Goal: Information Seeking & Learning: Find contact information

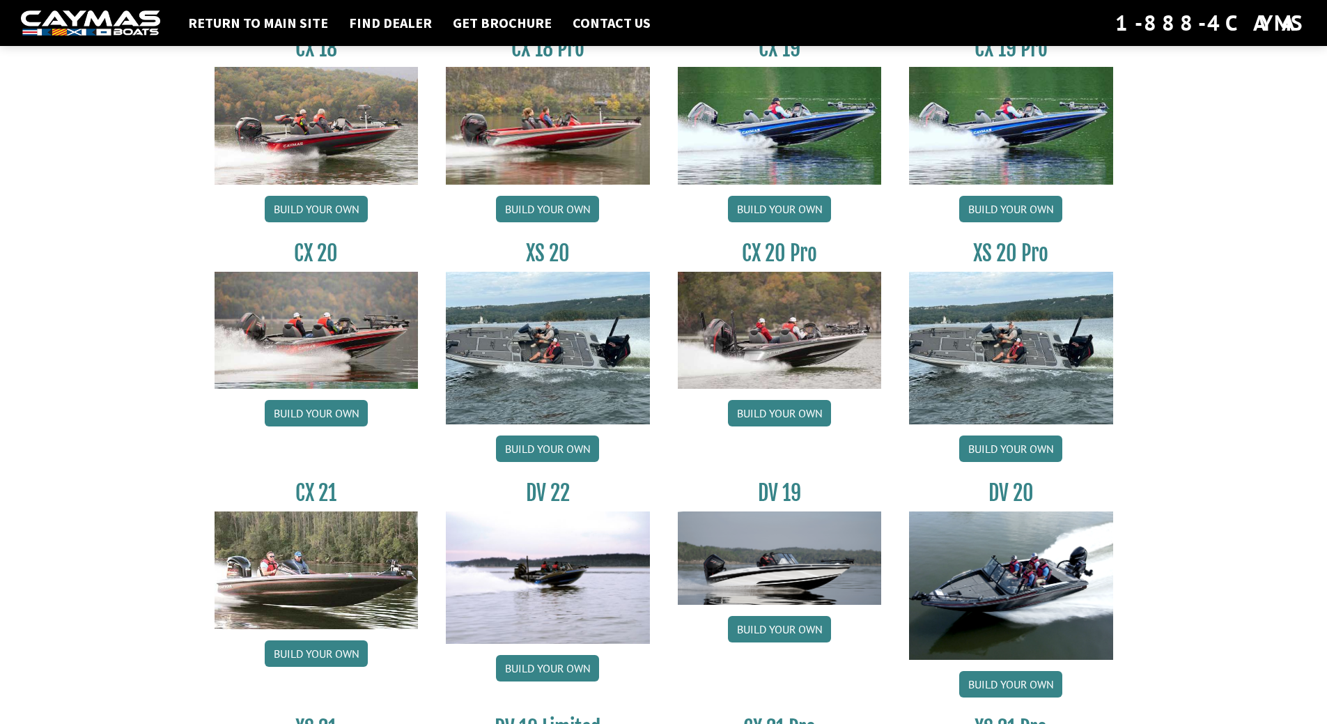
scroll to position [1212, 0]
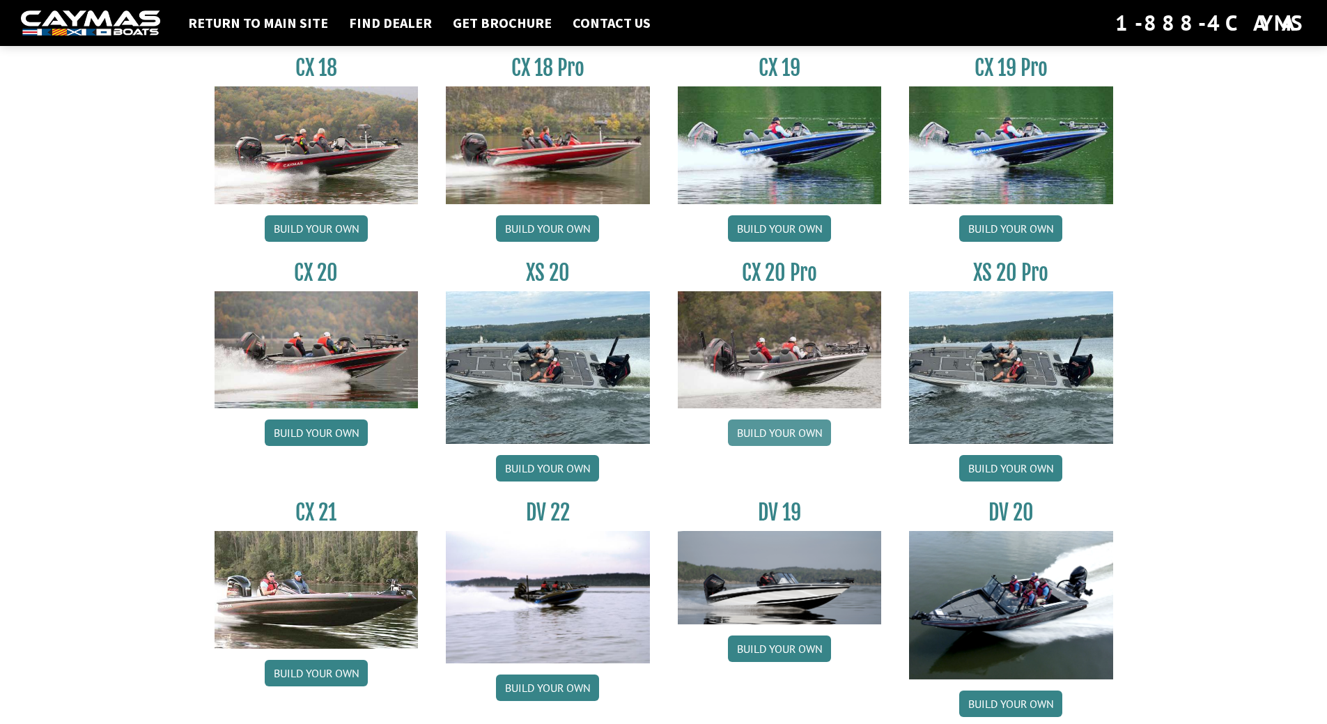
click at [778, 431] on link "Build your own" at bounding box center [779, 432] width 103 height 26
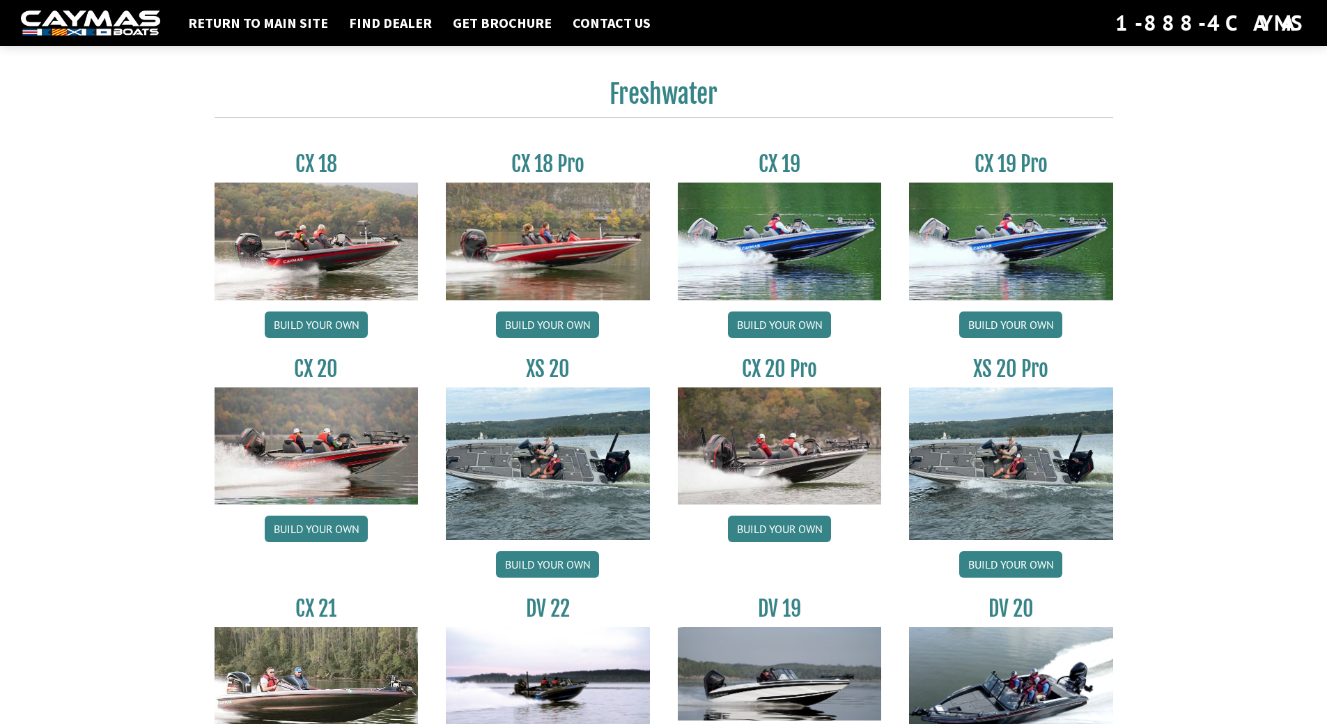
scroll to position [1143, 0]
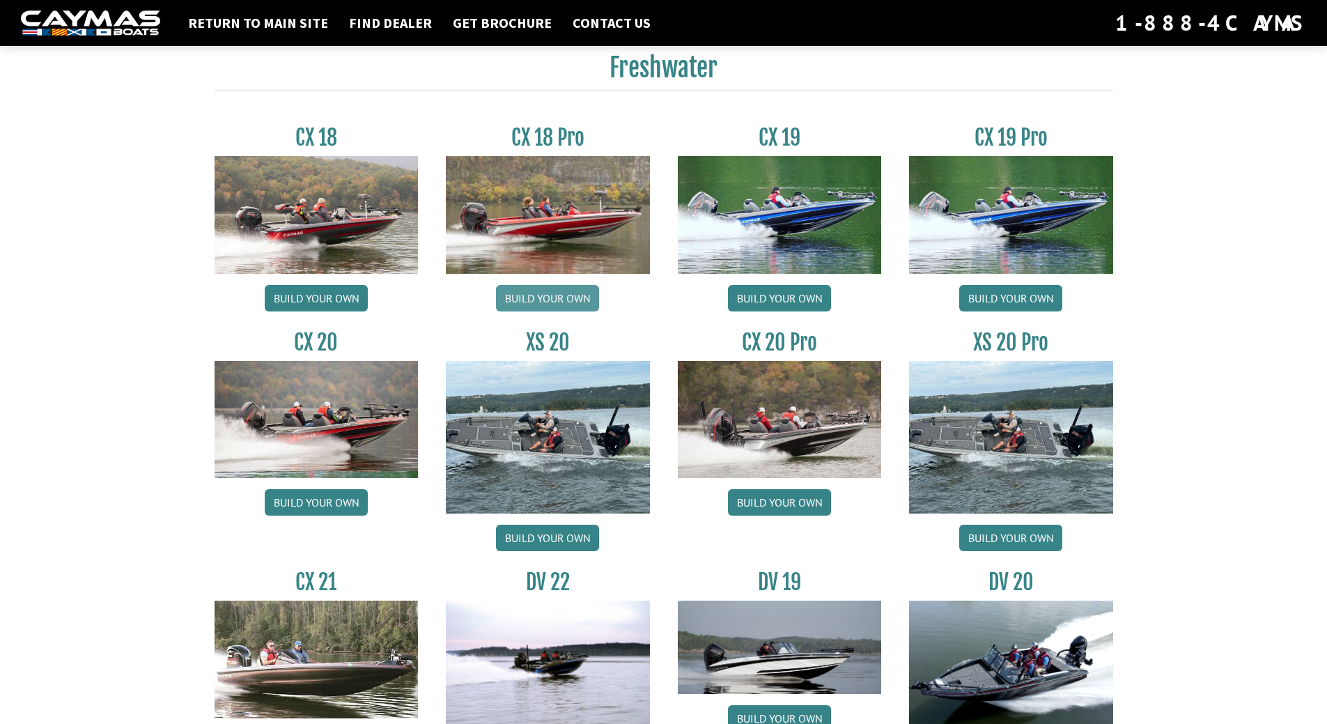
click at [546, 304] on link "Build your own" at bounding box center [547, 298] width 103 height 26
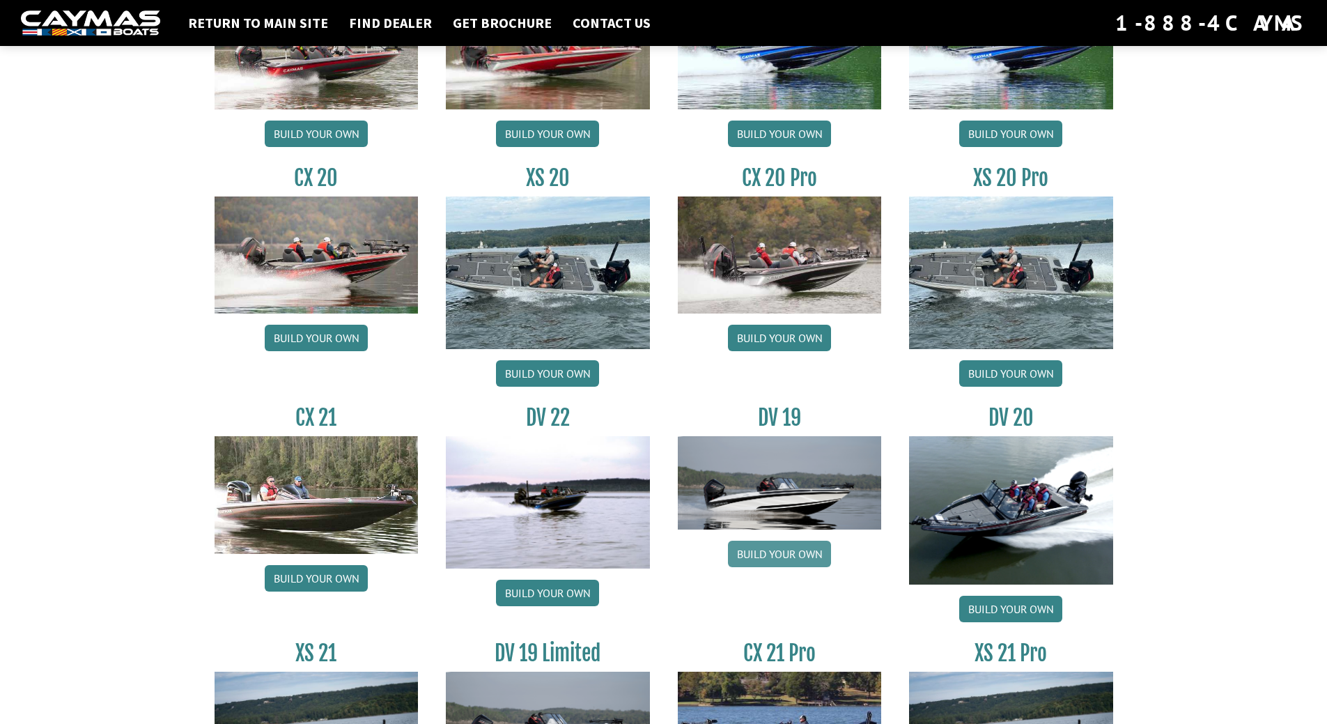
scroll to position [1282, 0]
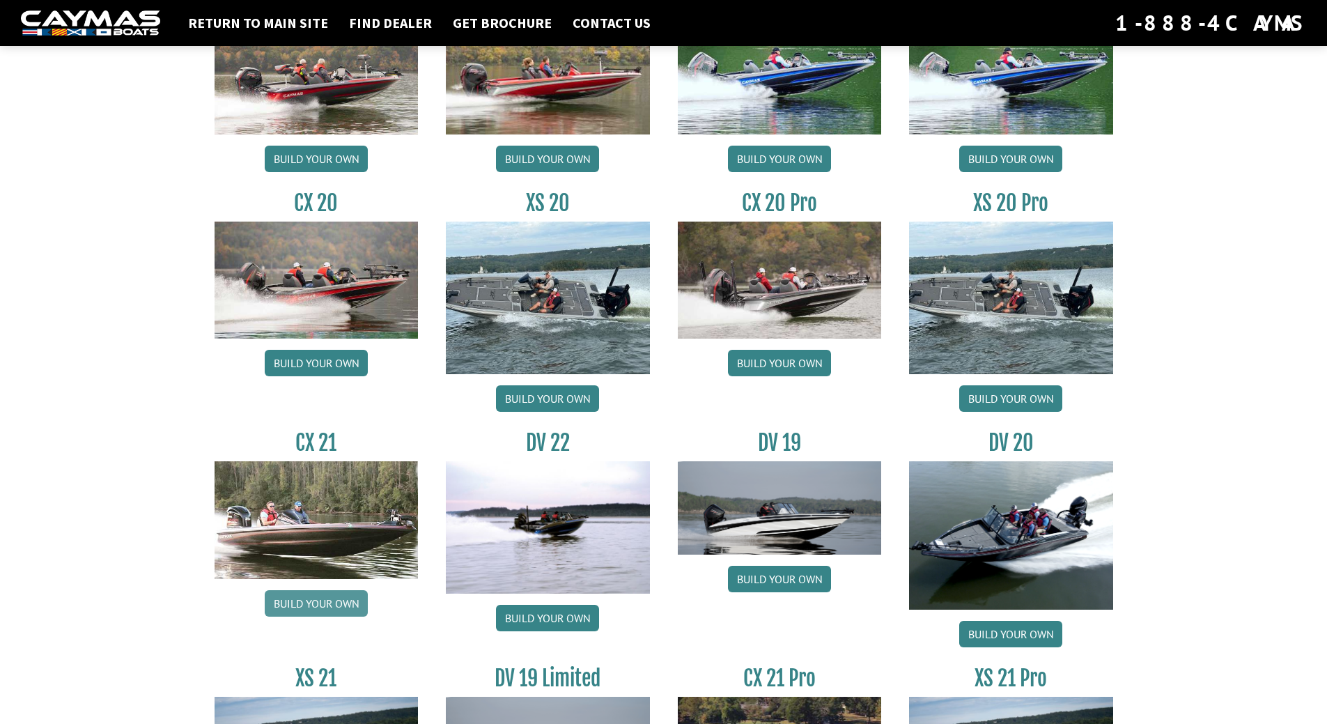
click at [302, 598] on link "Build your own" at bounding box center [316, 603] width 103 height 26
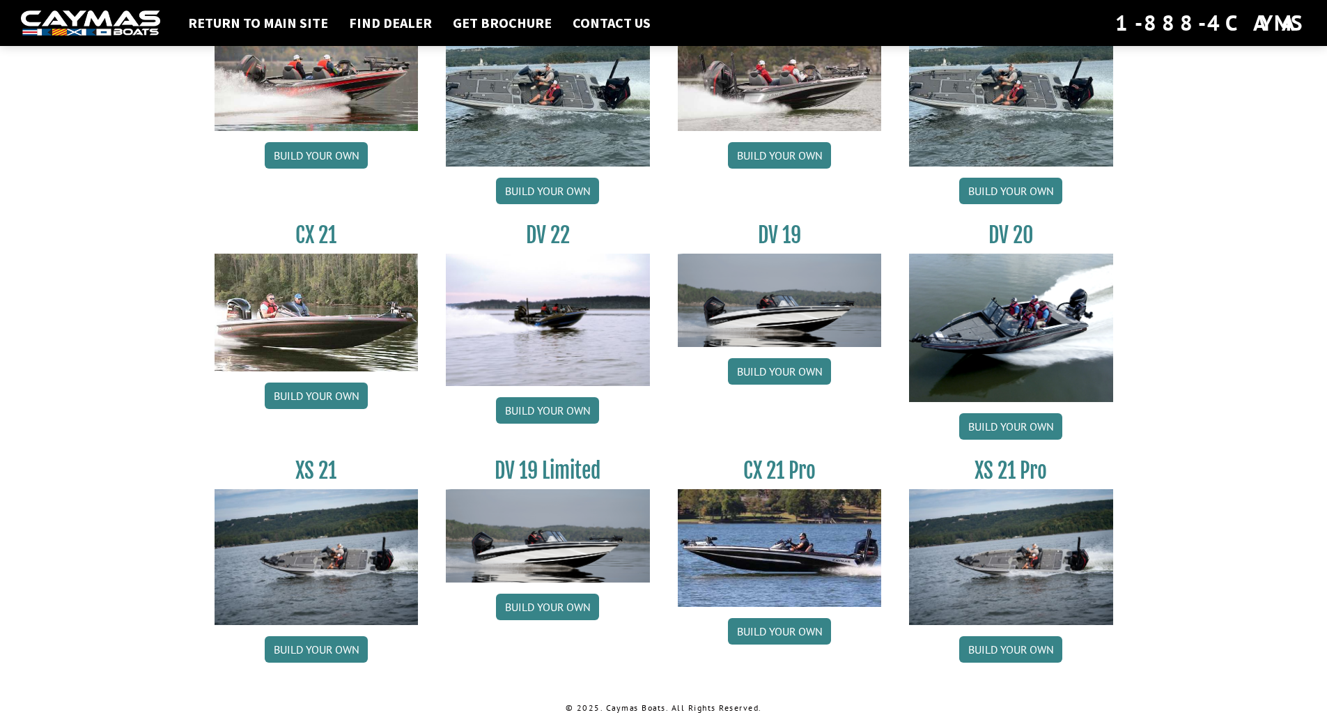
scroll to position [1491, 0]
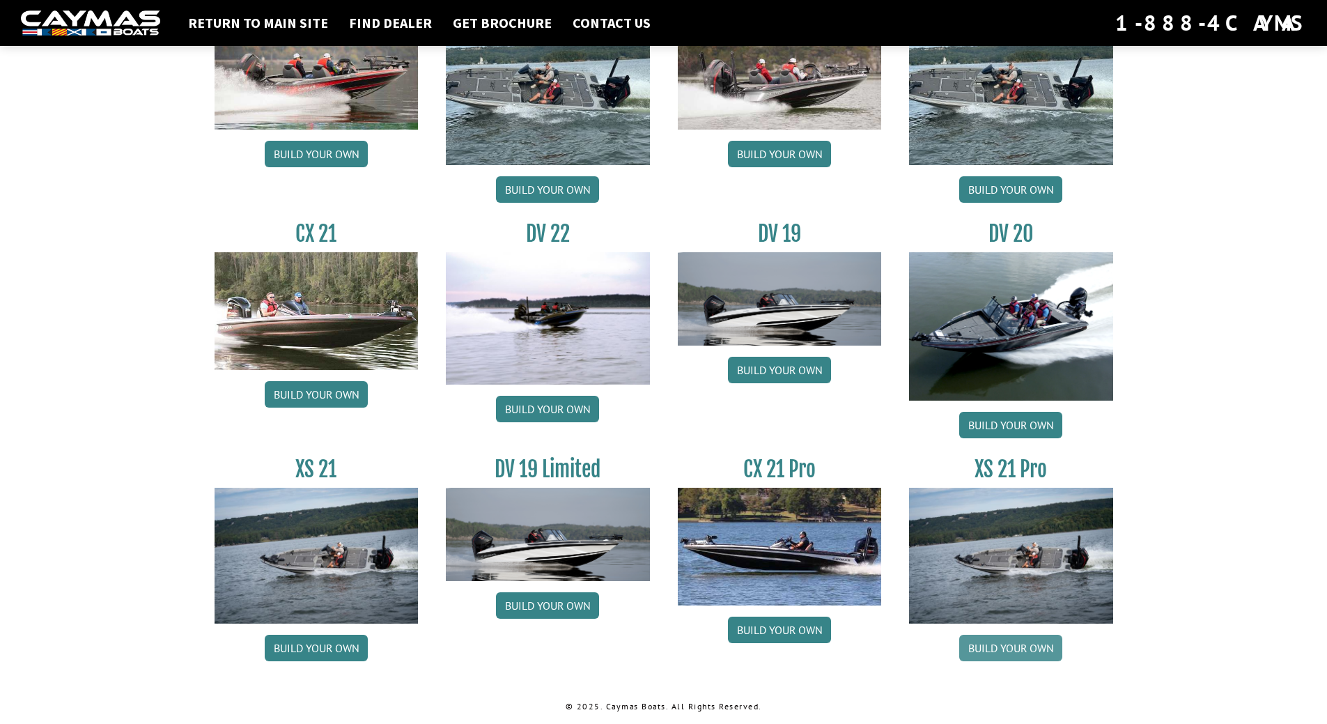
click at [1016, 643] on link "Build your own" at bounding box center [1010, 648] width 103 height 26
click at [301, 645] on link "Build your own" at bounding box center [316, 648] width 103 height 26
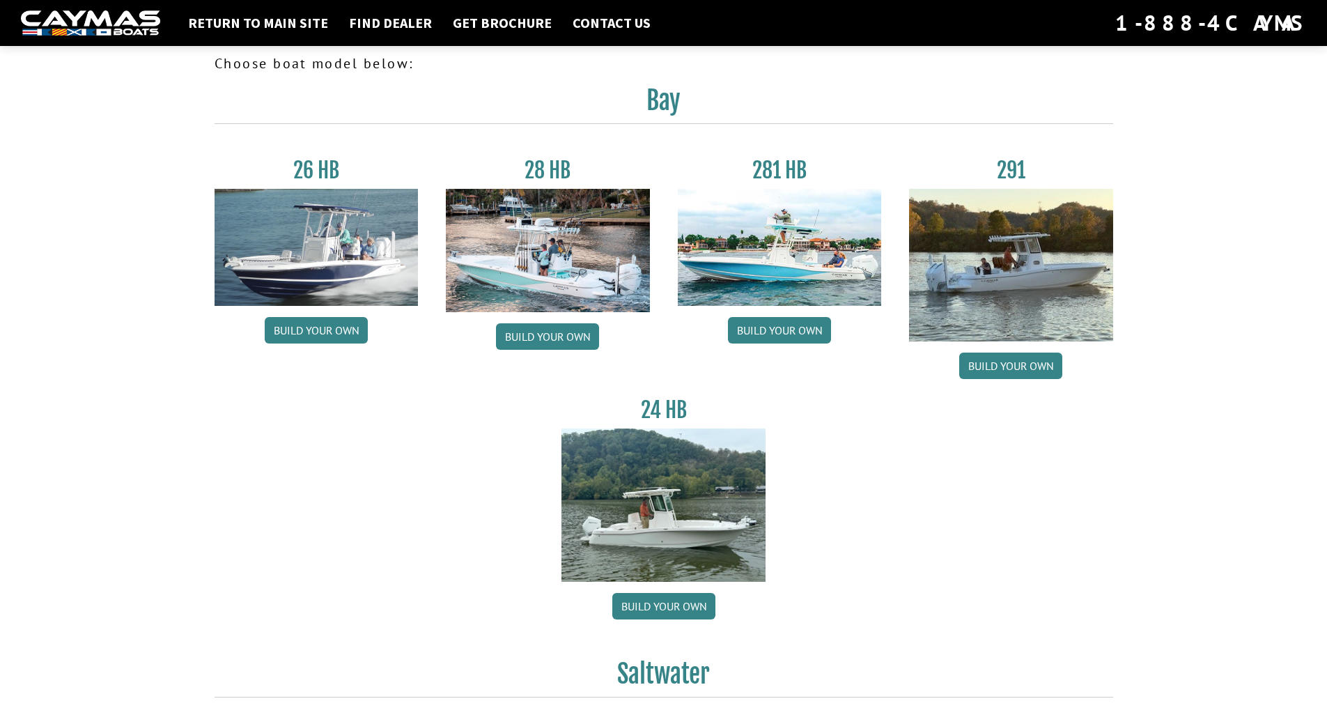
scroll to position [0, 0]
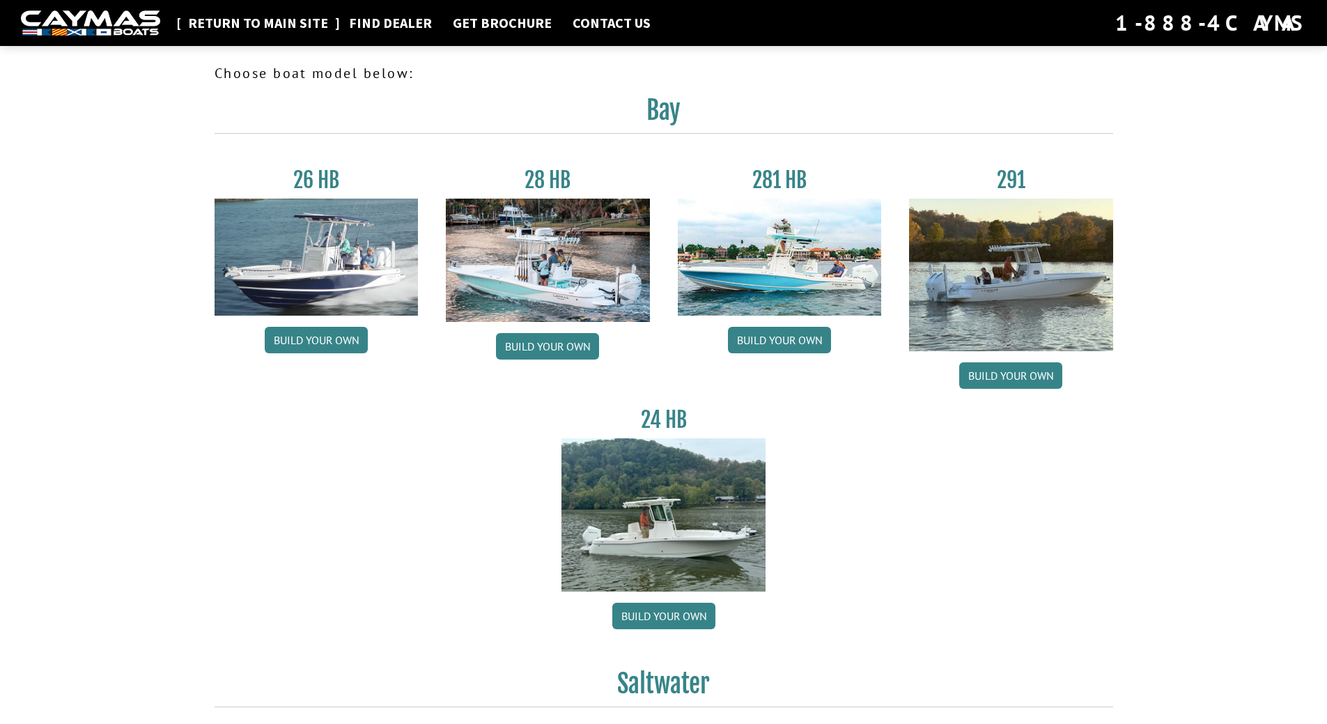
click at [224, 21] on link "Return to main site" at bounding box center [258, 23] width 154 height 18
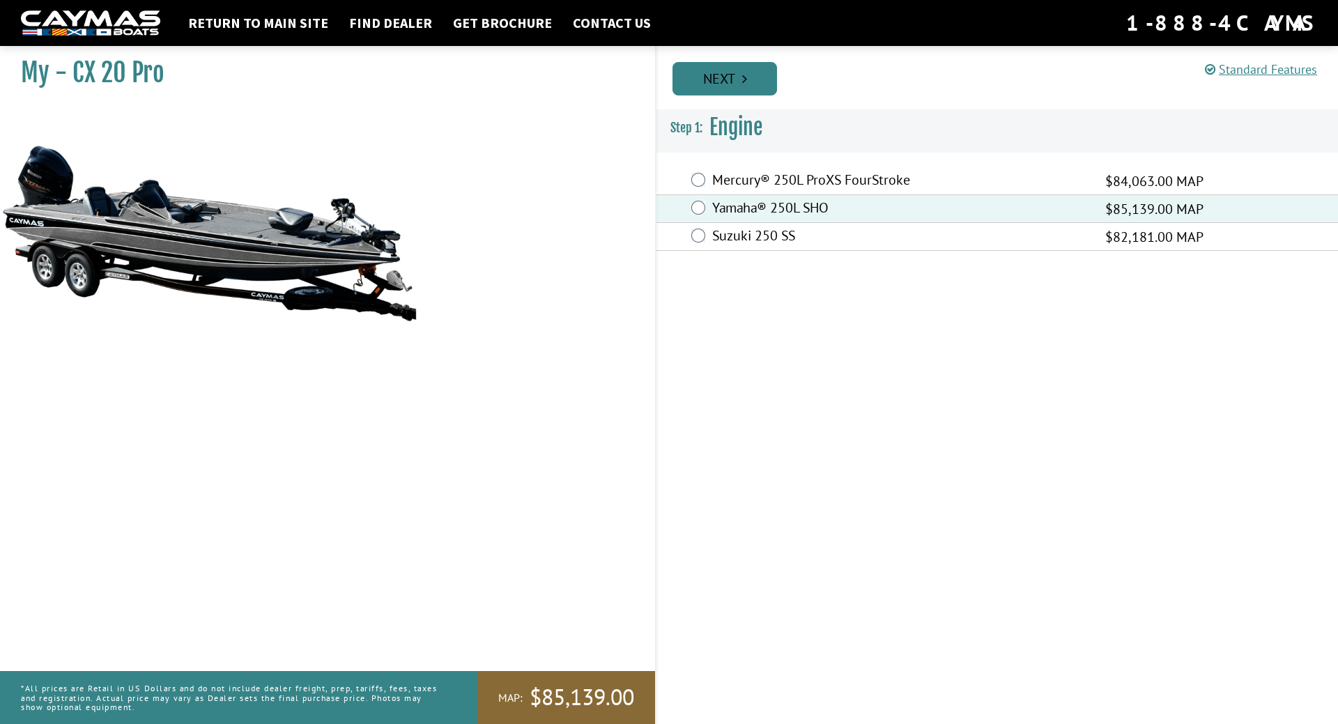
click at [732, 82] on link "Next" at bounding box center [724, 78] width 105 height 33
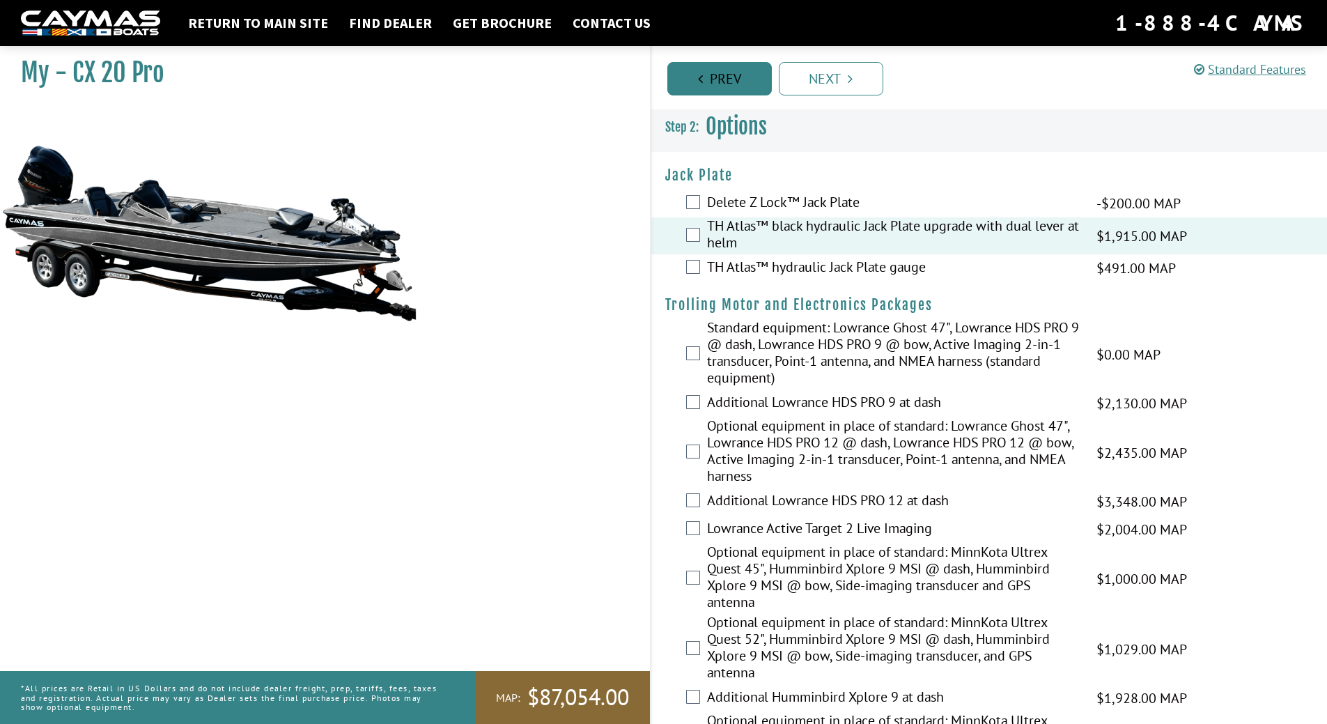
click at [706, 84] on link "Prev" at bounding box center [719, 78] width 105 height 33
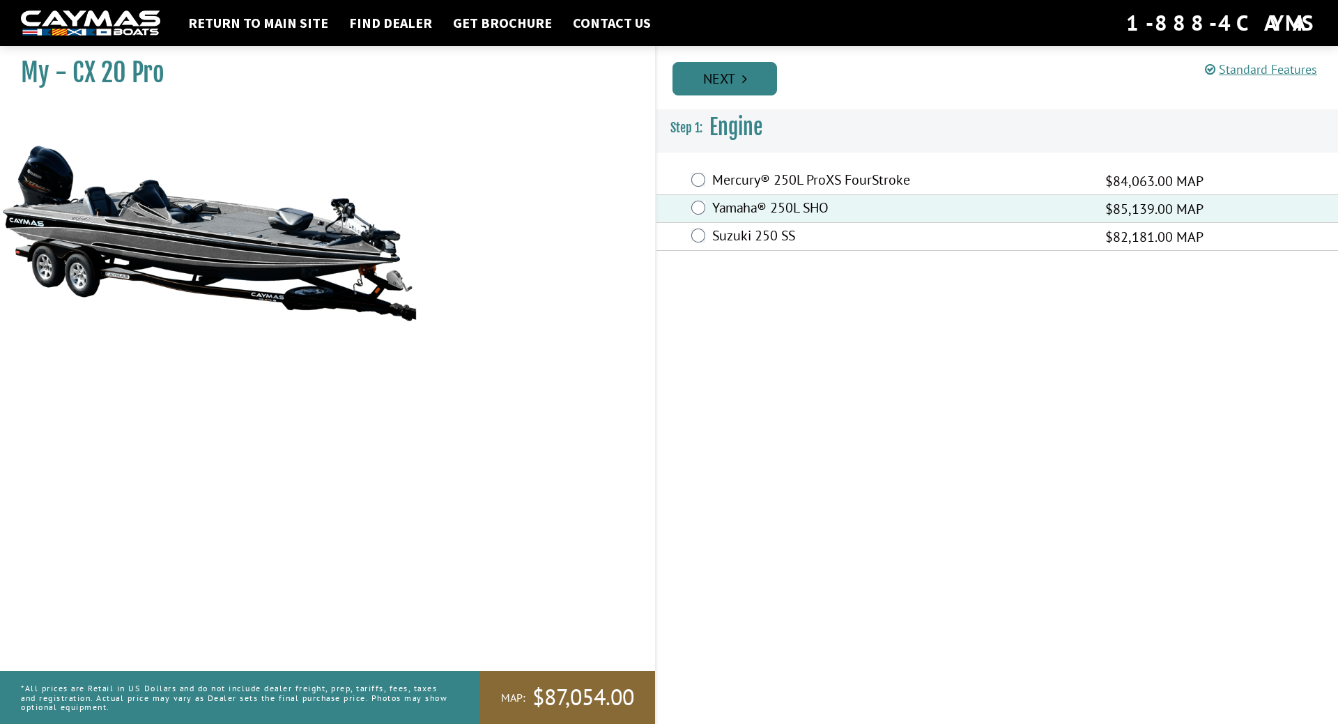
click at [700, 74] on link "Next" at bounding box center [724, 78] width 105 height 33
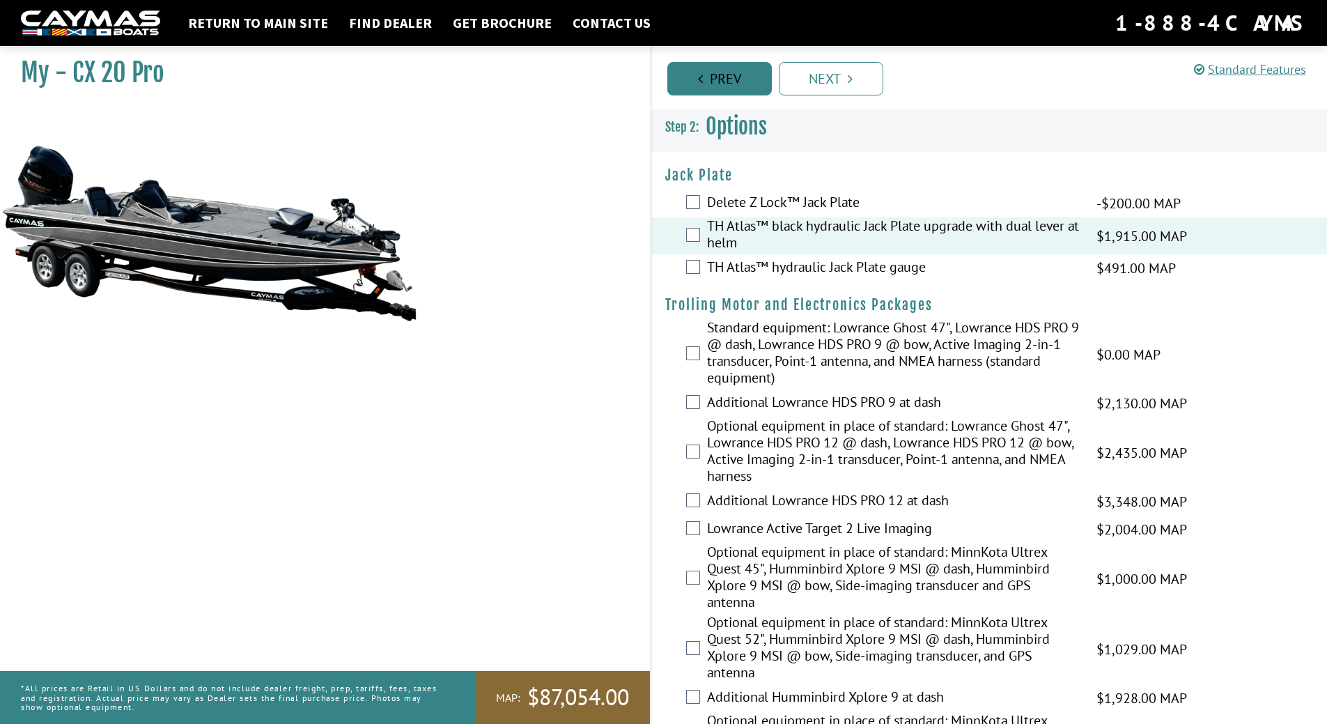
click at [712, 75] on link "Prev" at bounding box center [719, 78] width 105 height 33
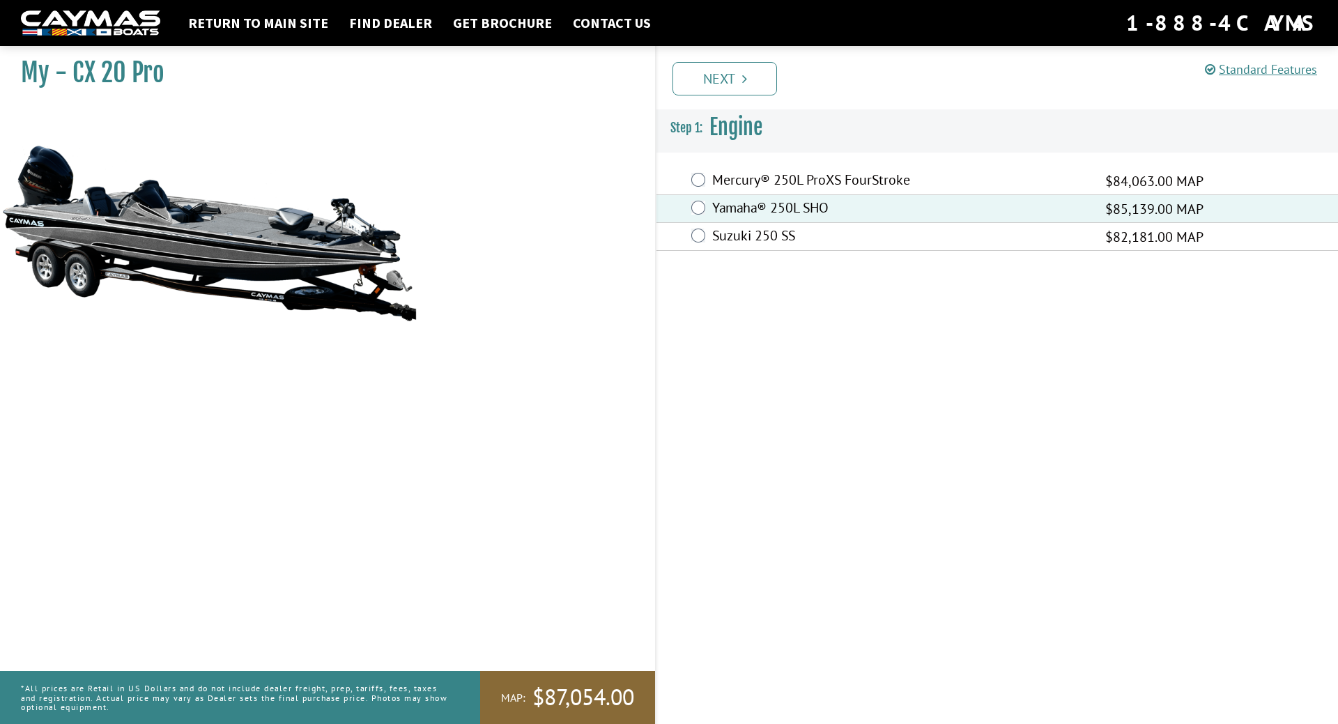
click at [712, 75] on link "Next" at bounding box center [724, 78] width 105 height 33
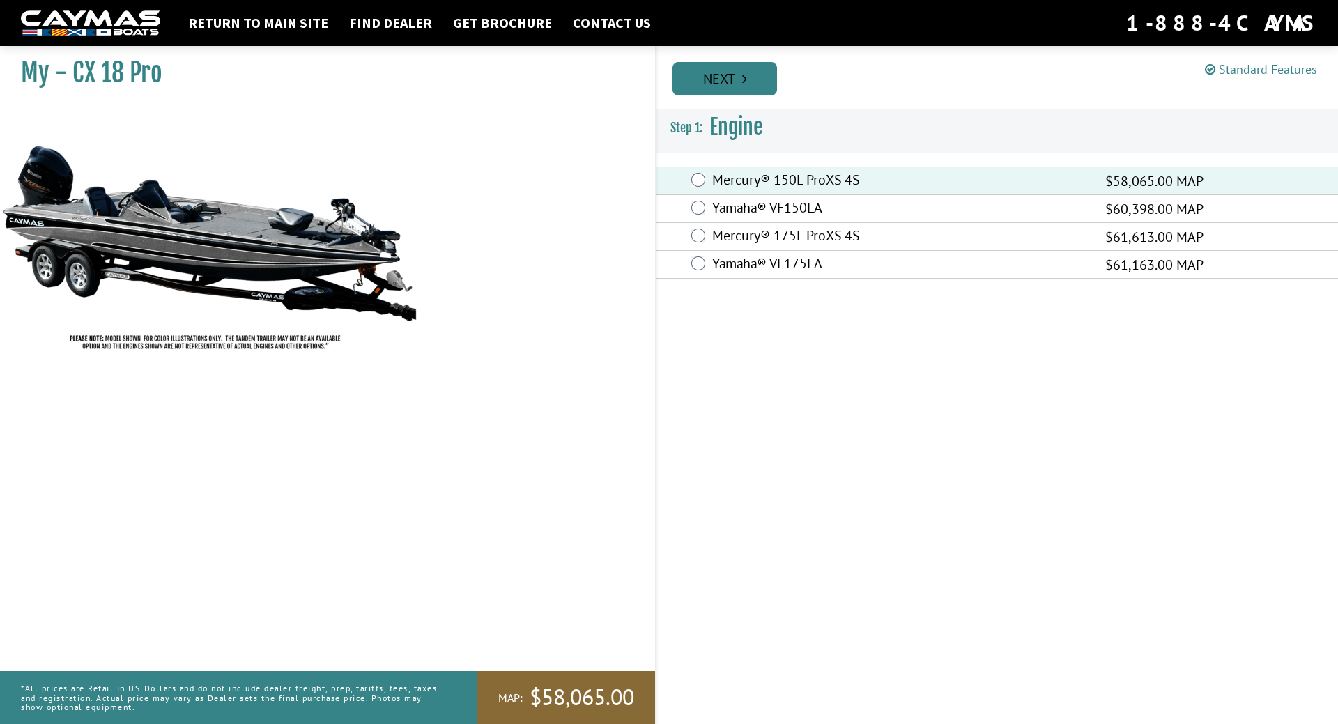
click at [722, 75] on link "Next" at bounding box center [724, 78] width 105 height 33
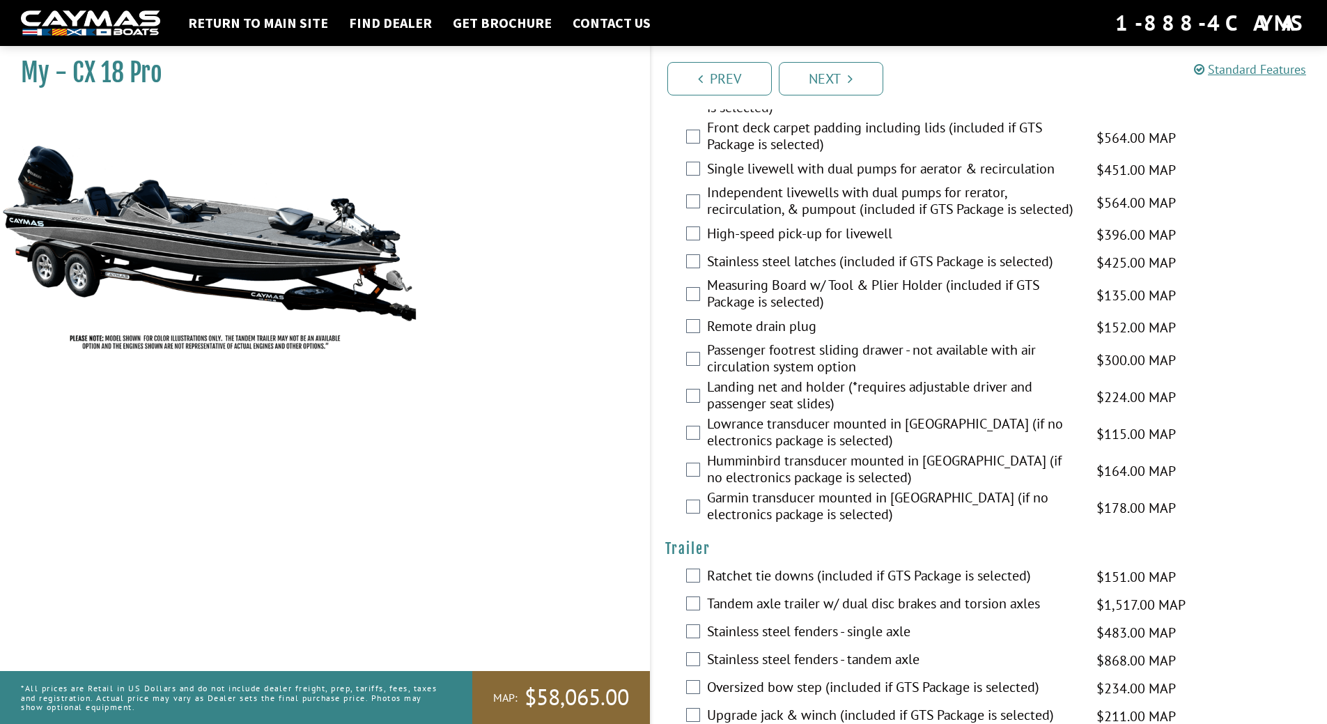
scroll to position [1749, 0]
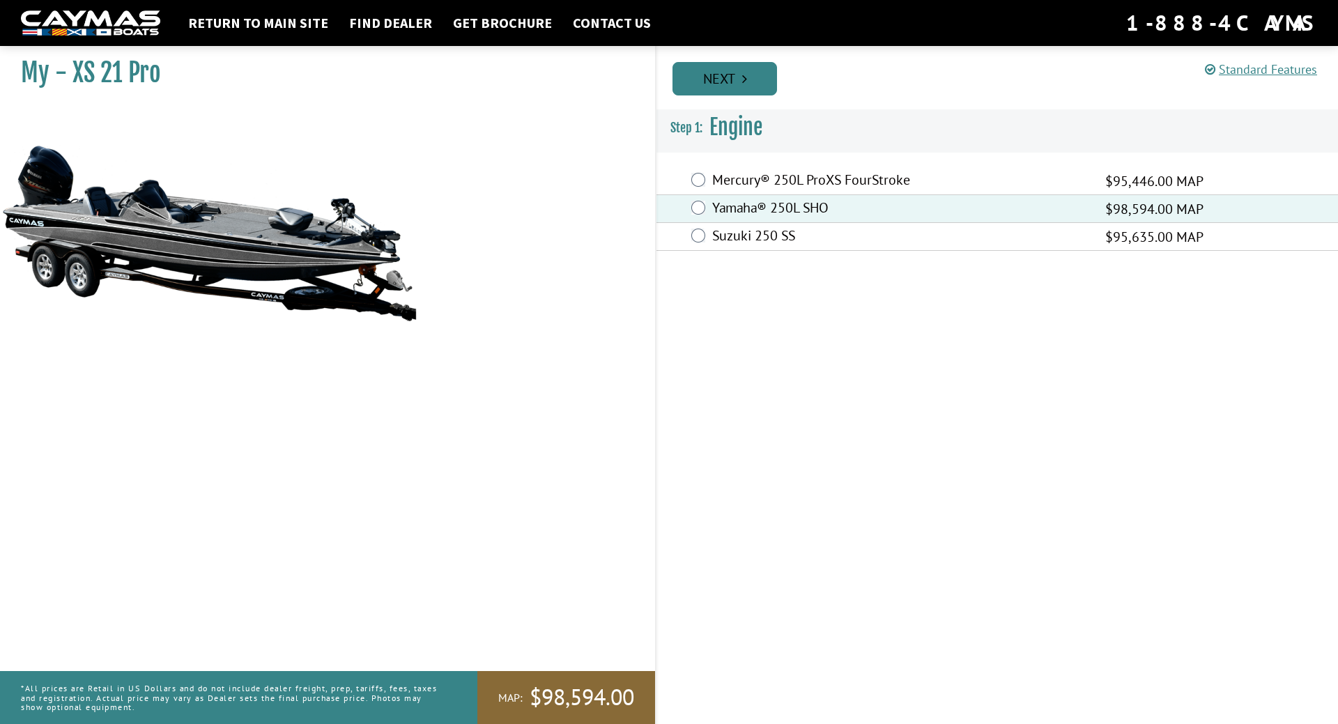
click at [738, 83] on link "Next" at bounding box center [724, 78] width 105 height 33
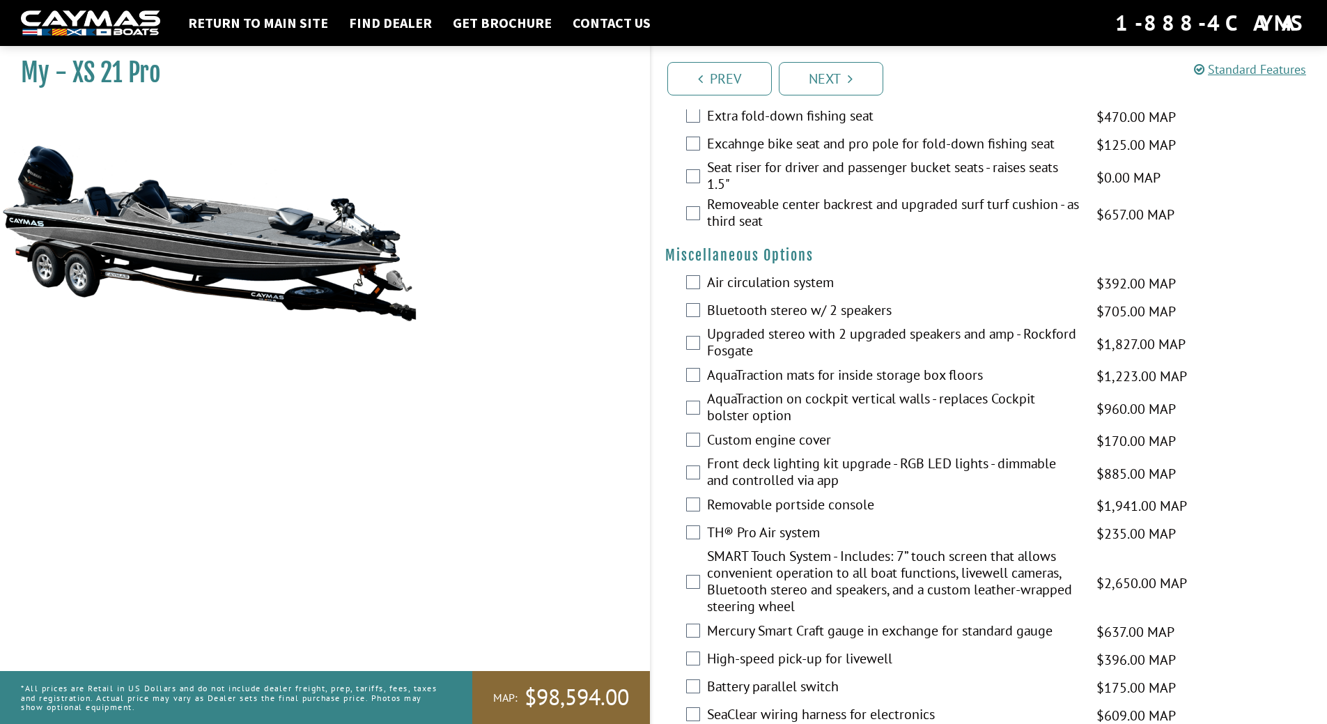
scroll to position [1254, 0]
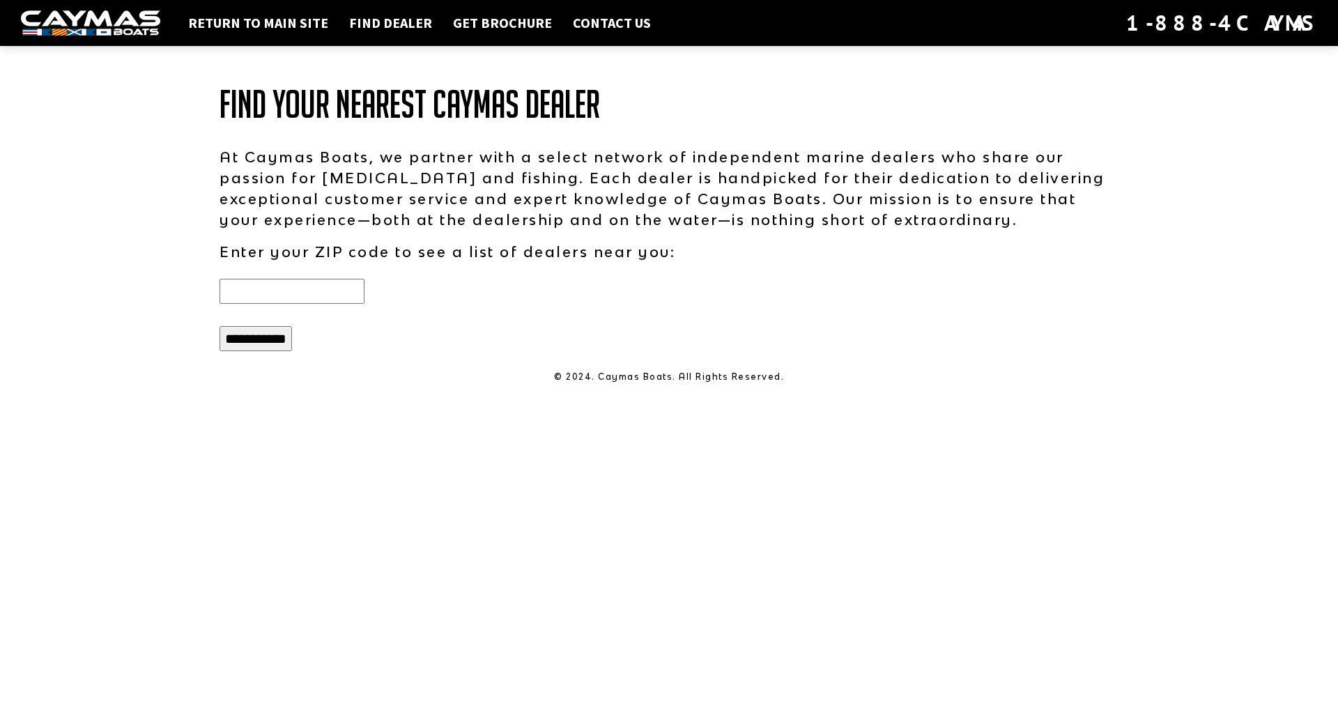
click at [255, 295] on input "text" at bounding box center [291, 291] width 145 height 25
type input "*****"
click at [274, 335] on input "**********" at bounding box center [255, 338] width 72 height 25
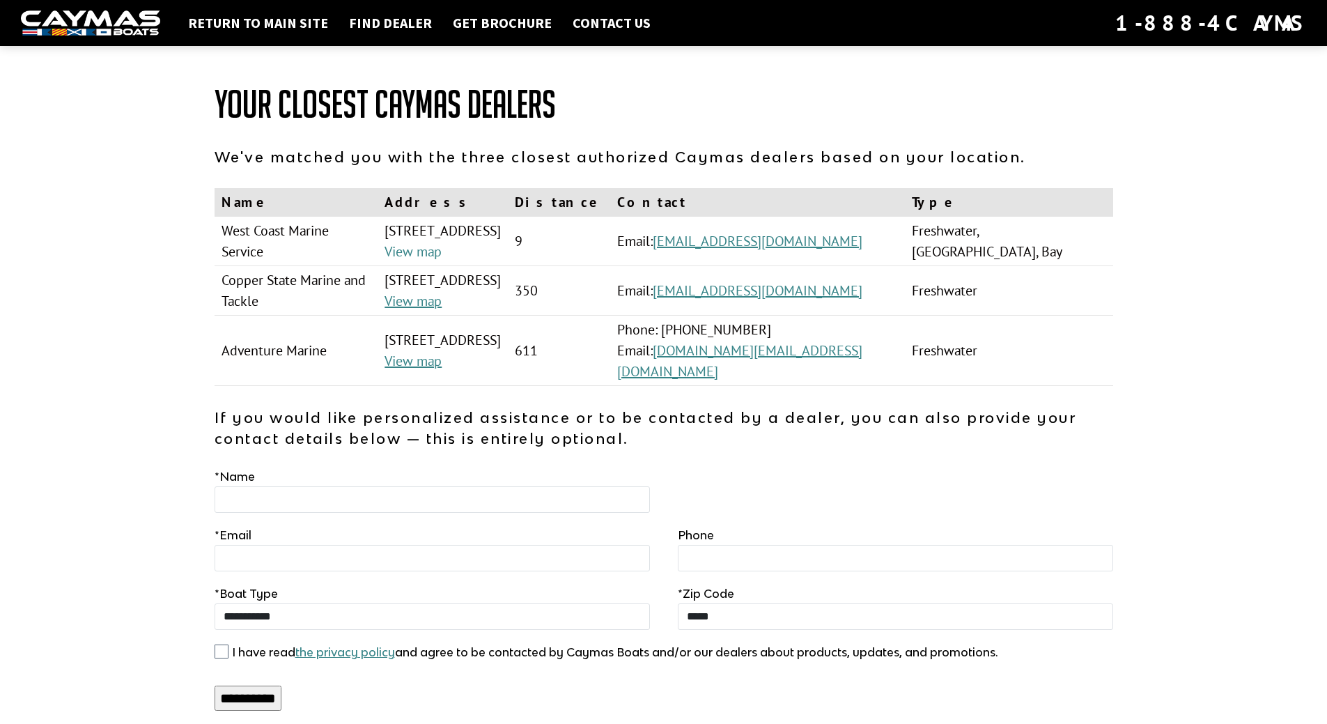
click at [424, 261] on link "View map" at bounding box center [413, 251] width 57 height 18
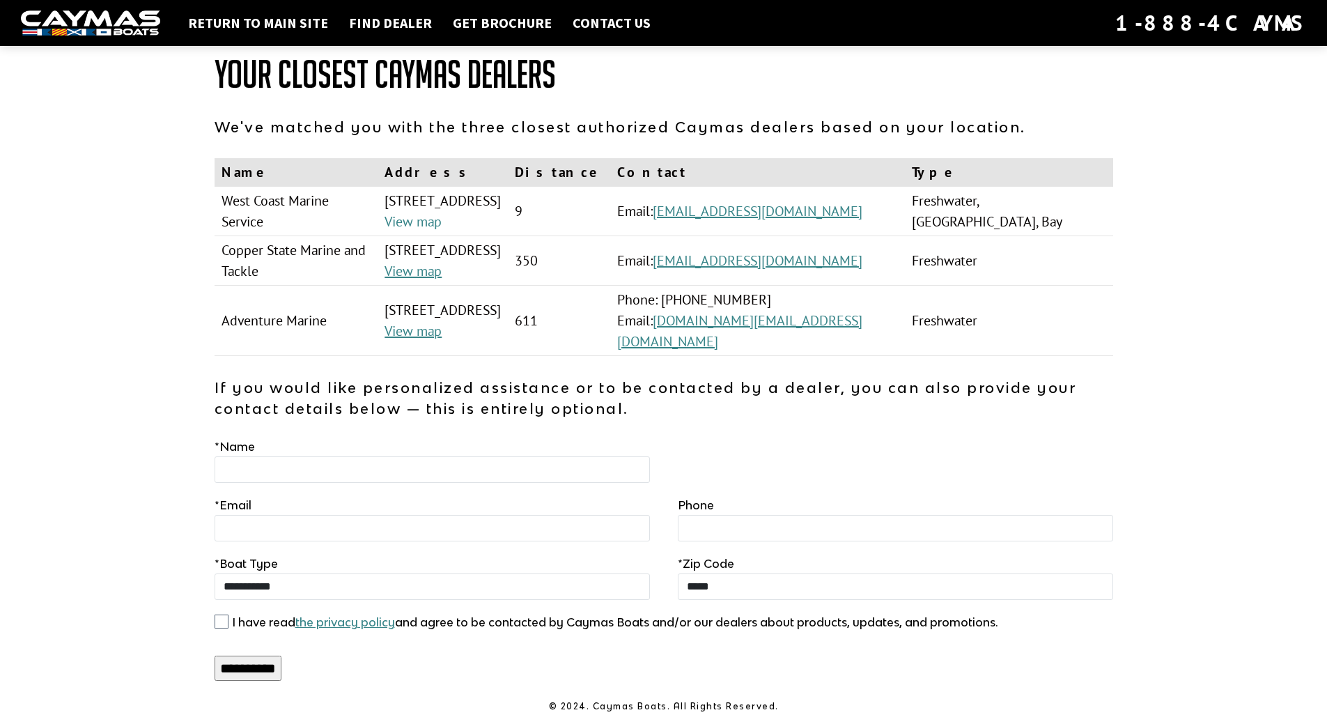
scroll to position [72, 0]
click at [81, 31] on img at bounding box center [90, 23] width 139 height 26
